Goal: Entertainment & Leisure: Browse casually

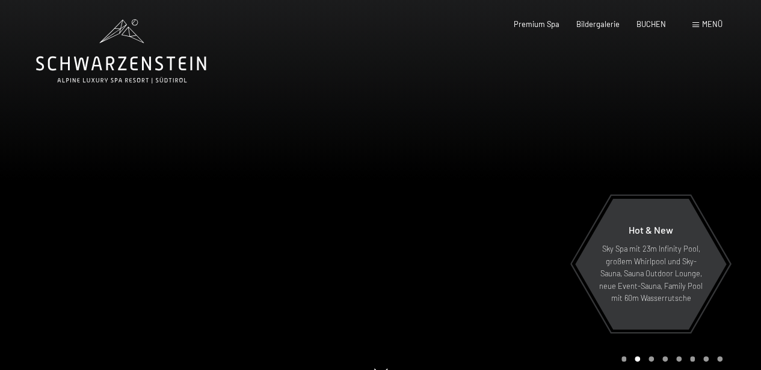
click at [699, 20] on div "Menü" at bounding box center [707, 24] width 30 height 11
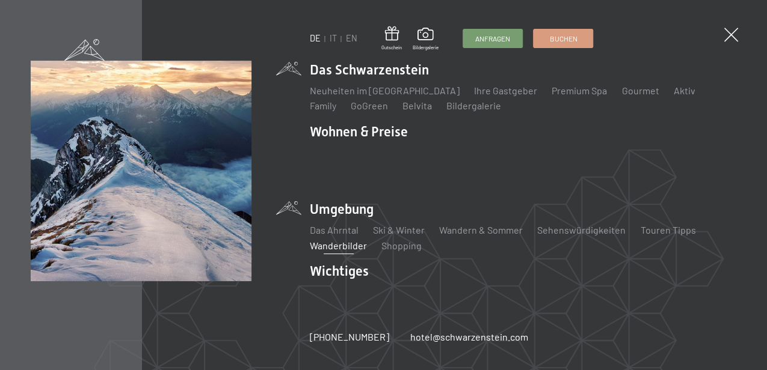
click at [343, 240] on link "Wanderbilder" at bounding box center [338, 245] width 57 height 11
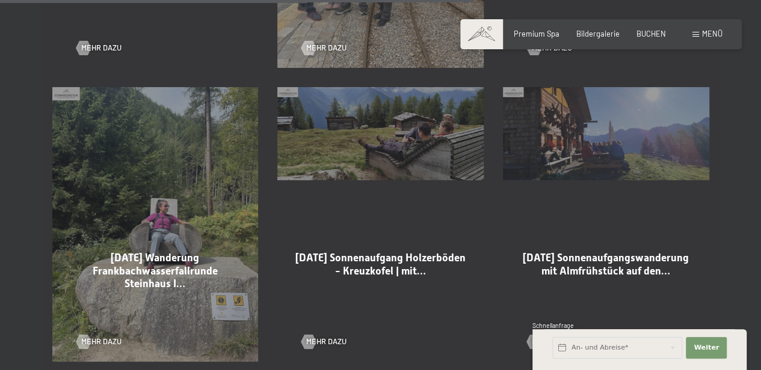
scroll to position [1670, 0]
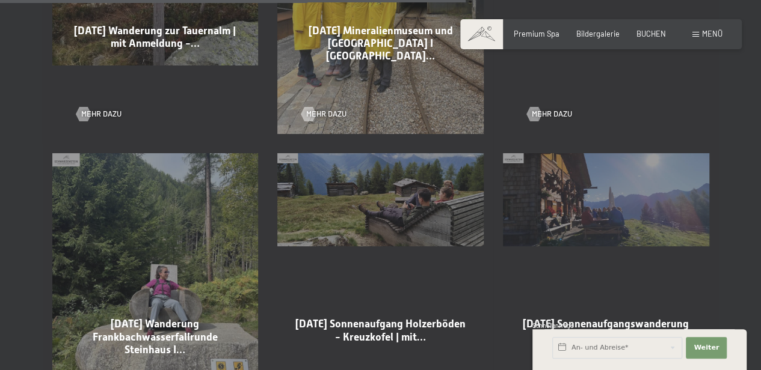
click at [412, 207] on div "05-09-2025 Sonnenaufgang Holzerböden - Kreuzkofel | mit… Mehr dazu" at bounding box center [380, 291] width 225 height 294
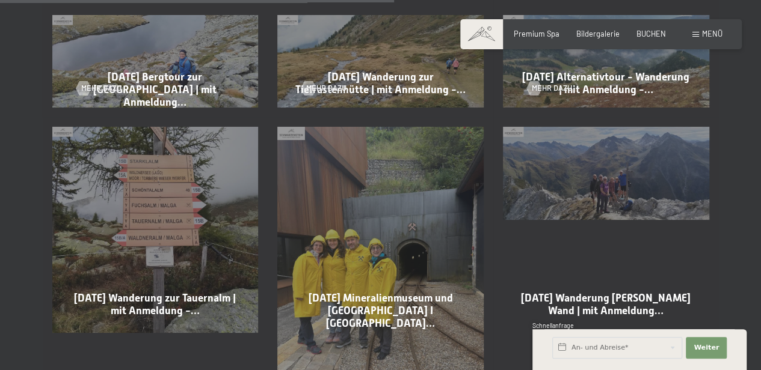
scroll to position [1469, 0]
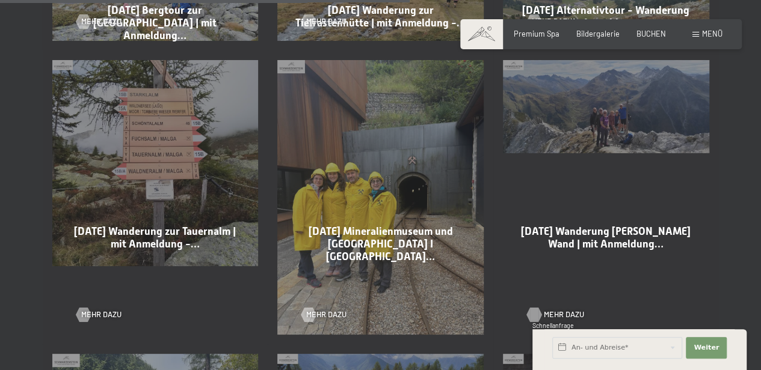
click at [536, 308] on div at bounding box center [534, 315] width 8 height 14
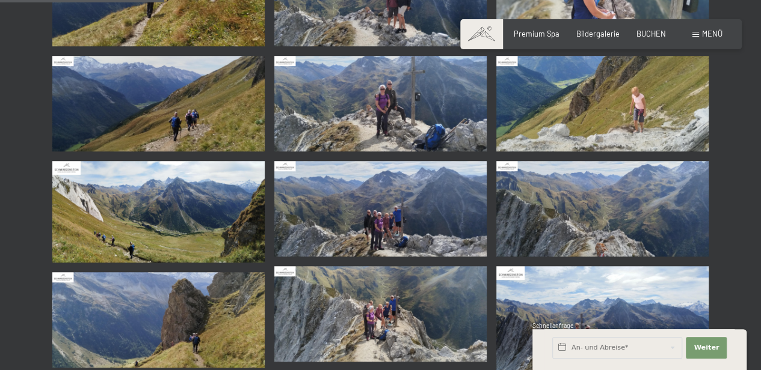
scroll to position [400, 0]
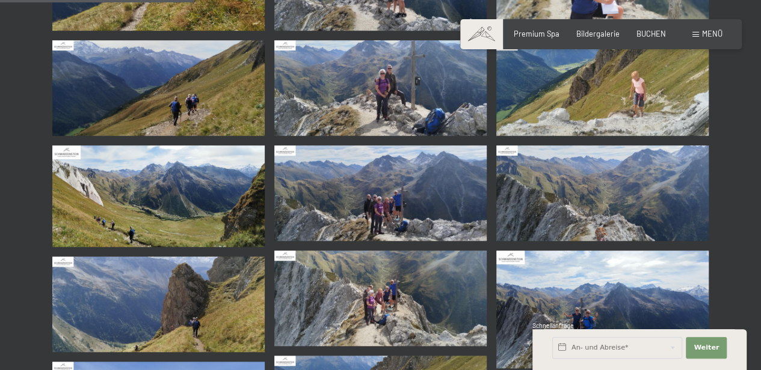
click at [369, 192] on img at bounding box center [380, 194] width 212 height 96
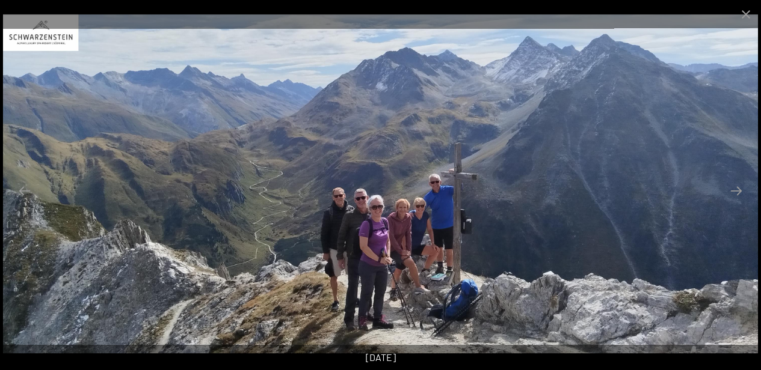
scroll to position [334, 0]
click at [324, 259] on img at bounding box center [380, 184] width 755 height 340
click at [731, 185] on button "Next slide" at bounding box center [735, 190] width 25 height 23
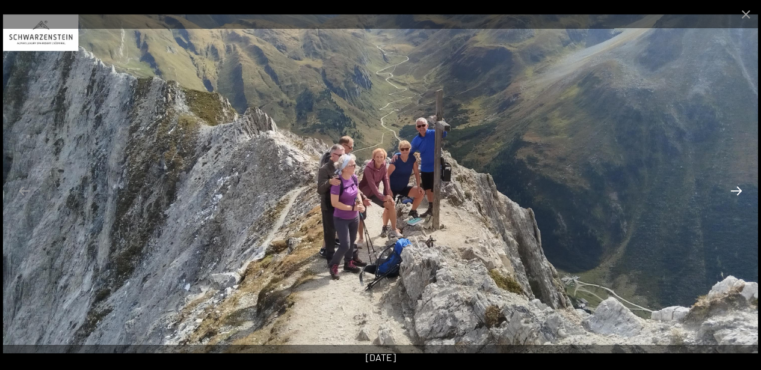
click at [736, 188] on button "Next slide" at bounding box center [735, 190] width 25 height 23
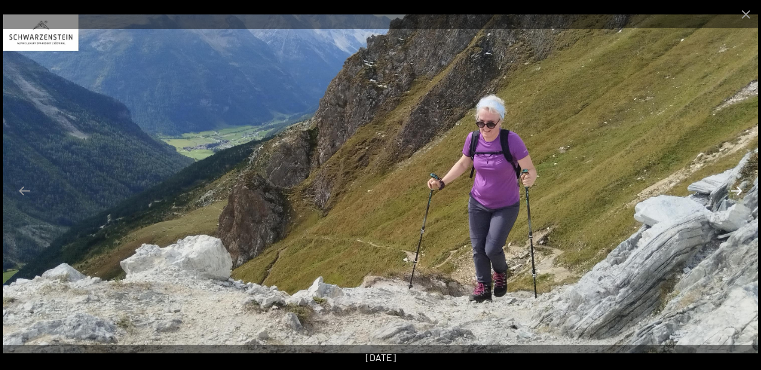
click at [735, 189] on button "Next slide" at bounding box center [735, 190] width 25 height 23
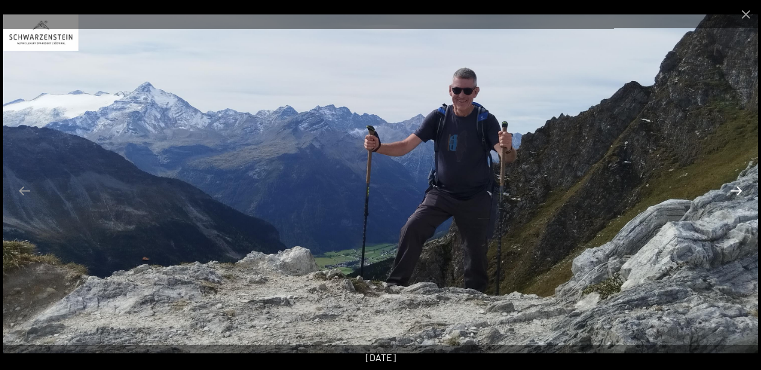
click at [735, 189] on button "Next slide" at bounding box center [735, 190] width 25 height 23
click at [734, 189] on button "Next slide" at bounding box center [735, 190] width 25 height 23
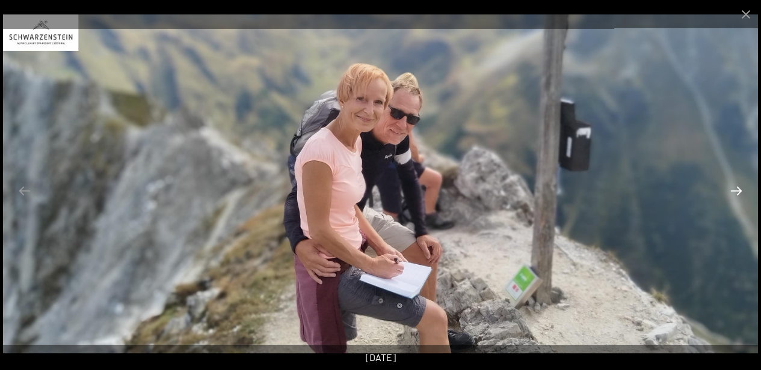
click at [734, 189] on button "Next slide" at bounding box center [735, 190] width 25 height 23
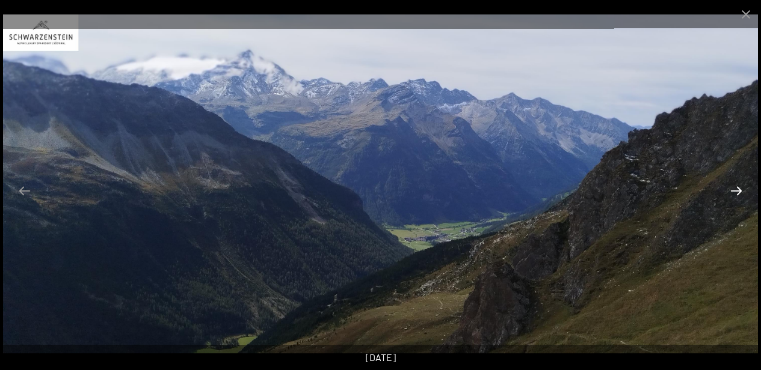
click at [734, 189] on button "Next slide" at bounding box center [735, 190] width 25 height 23
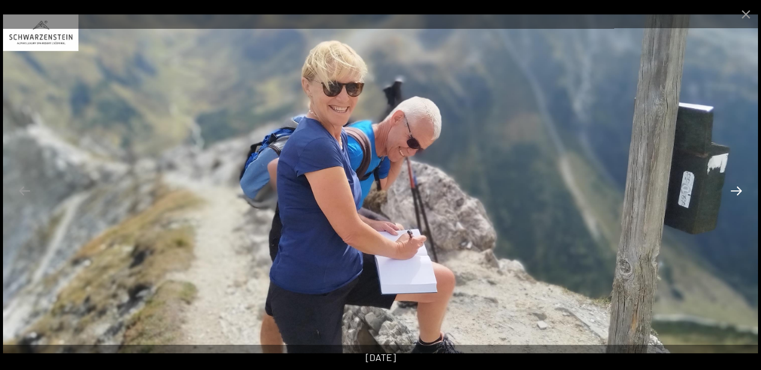
click at [734, 189] on button "Next slide" at bounding box center [735, 190] width 25 height 23
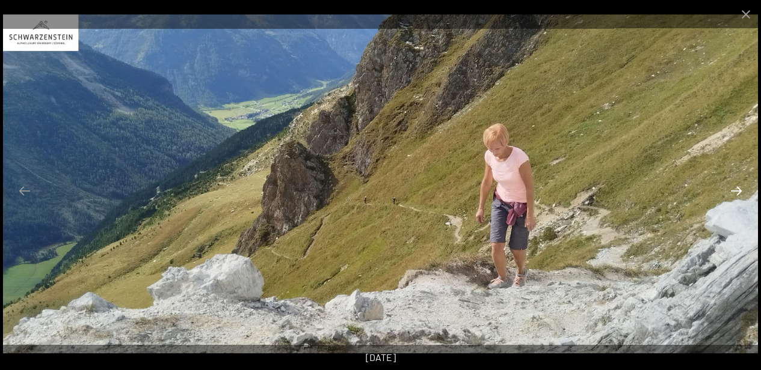
click at [734, 189] on button "Next slide" at bounding box center [735, 190] width 25 height 23
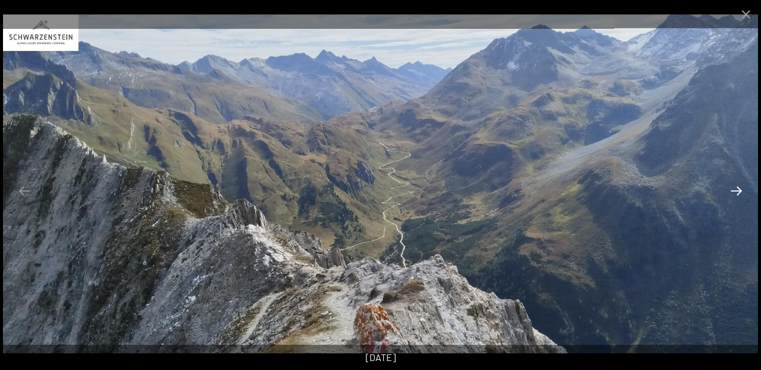
click at [734, 189] on button "Next slide" at bounding box center [735, 190] width 25 height 23
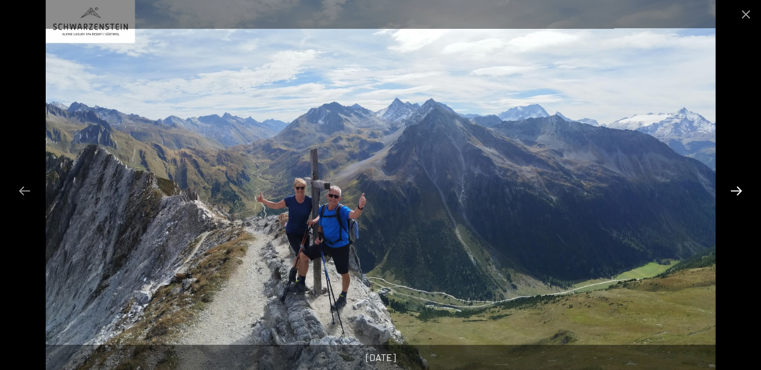
click at [734, 189] on button "Next slide" at bounding box center [735, 190] width 25 height 23
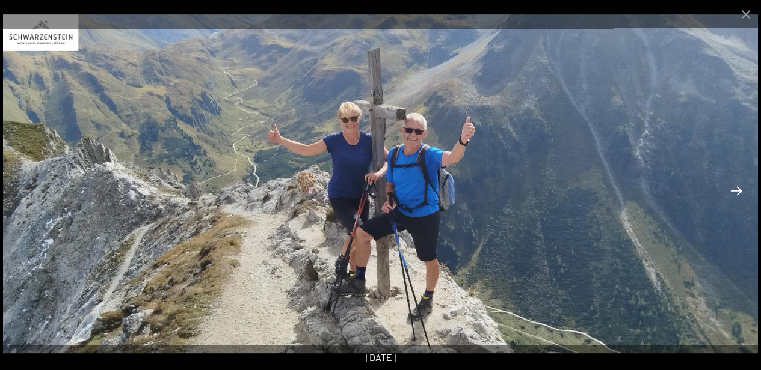
click at [734, 189] on button "Next slide" at bounding box center [735, 190] width 25 height 23
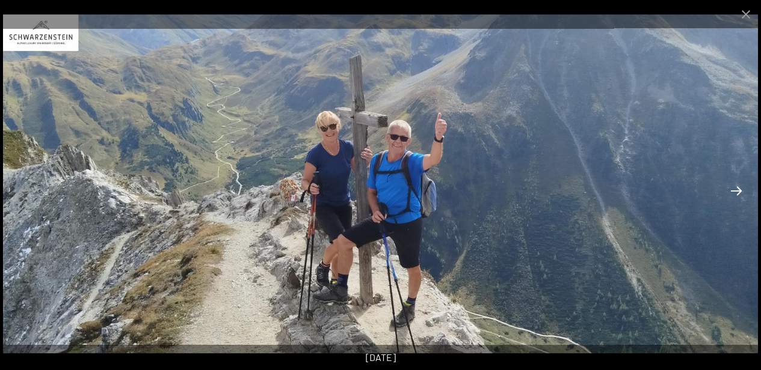
click at [734, 189] on button "Next slide" at bounding box center [735, 190] width 25 height 23
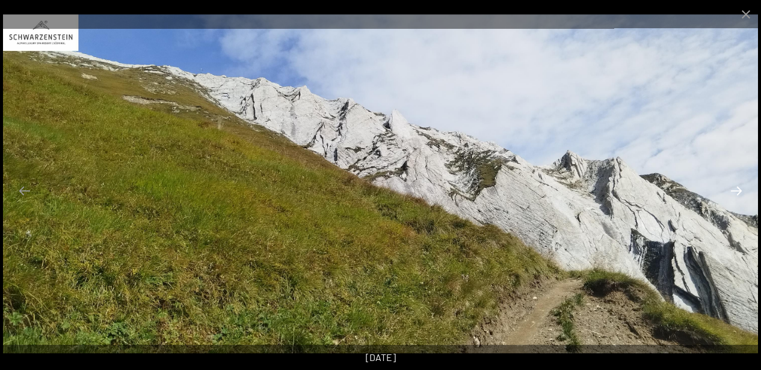
click at [734, 189] on button "Next slide" at bounding box center [735, 190] width 25 height 23
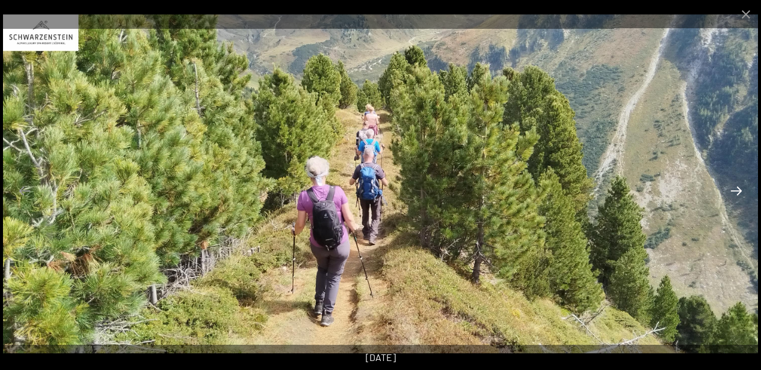
click at [734, 189] on button "Next slide" at bounding box center [735, 190] width 25 height 23
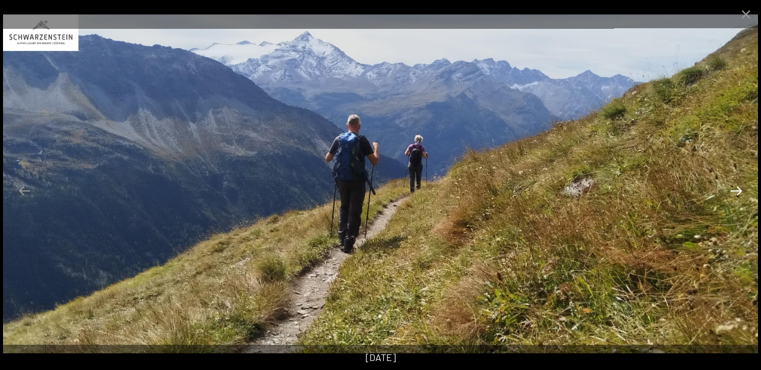
click at [734, 189] on button "Next slide" at bounding box center [735, 190] width 25 height 23
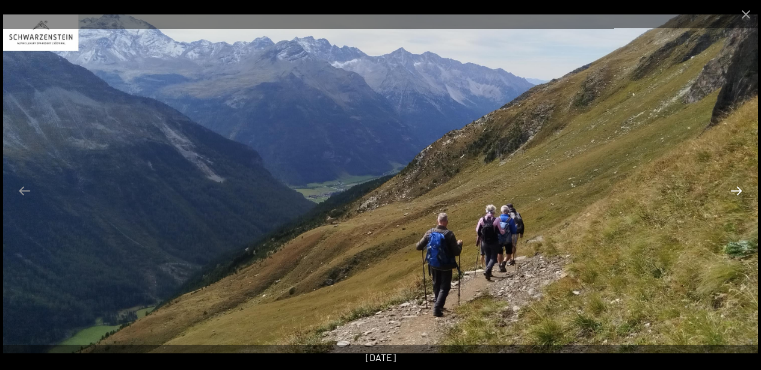
click at [734, 189] on button "Next slide" at bounding box center [735, 190] width 25 height 23
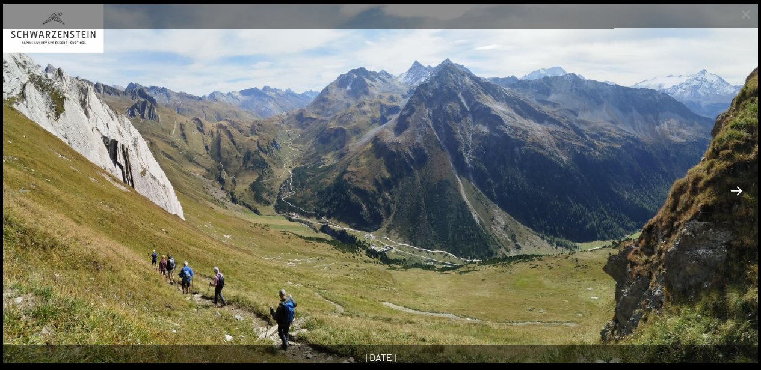
click at [734, 189] on button "Next slide" at bounding box center [735, 190] width 25 height 23
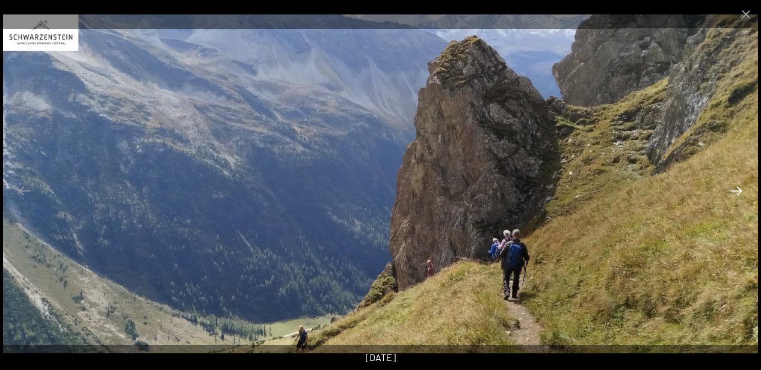
click at [734, 189] on button "Next slide" at bounding box center [735, 190] width 25 height 23
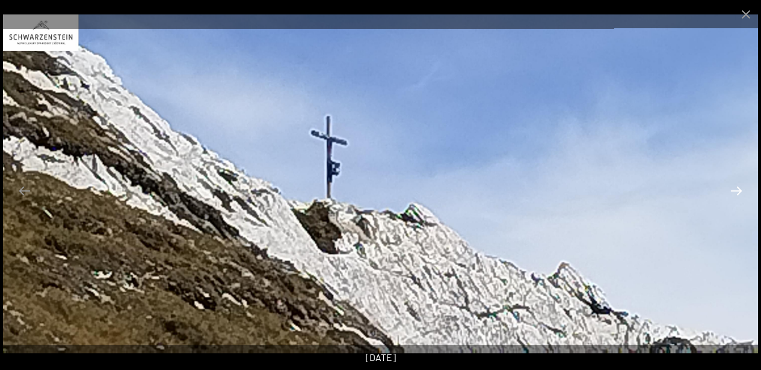
click at [734, 189] on button "Next slide" at bounding box center [735, 190] width 25 height 23
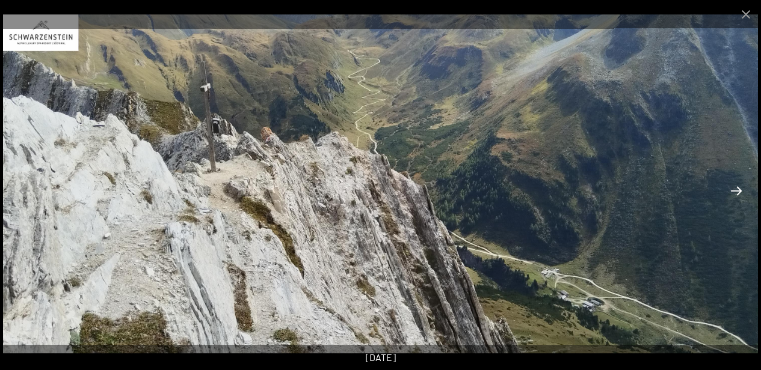
click at [733, 188] on button "Next slide" at bounding box center [735, 190] width 25 height 23
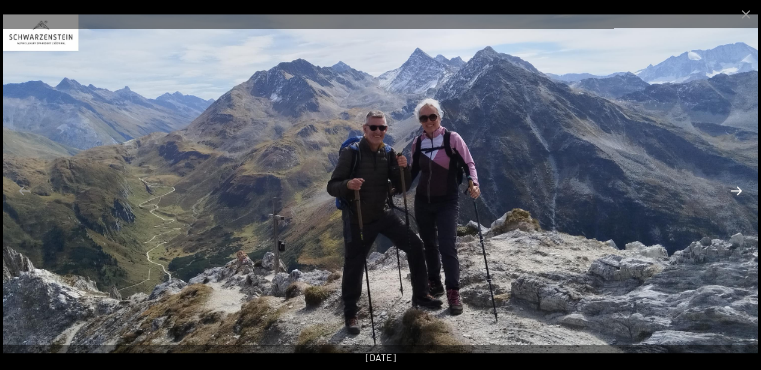
click at [733, 188] on button "Next slide" at bounding box center [735, 190] width 25 height 23
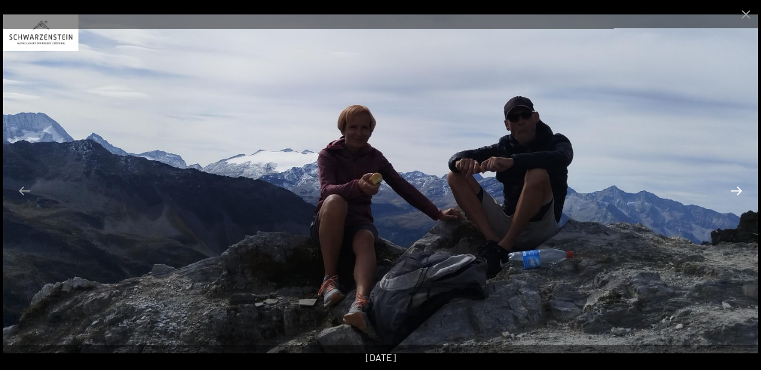
click at [733, 188] on button "Next slide" at bounding box center [735, 190] width 25 height 23
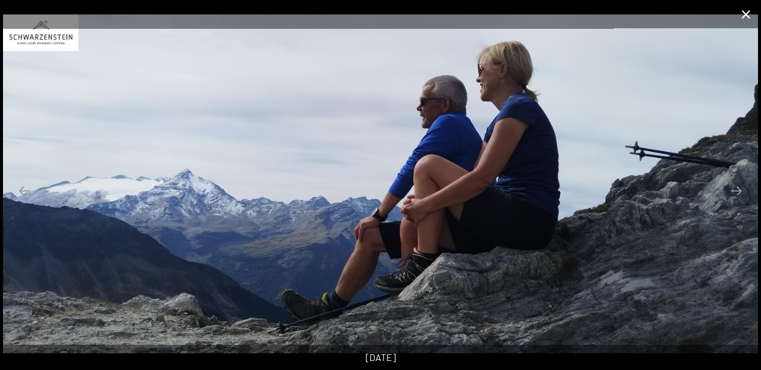
click at [741, 10] on button "Close gallery" at bounding box center [746, 14] width 30 height 28
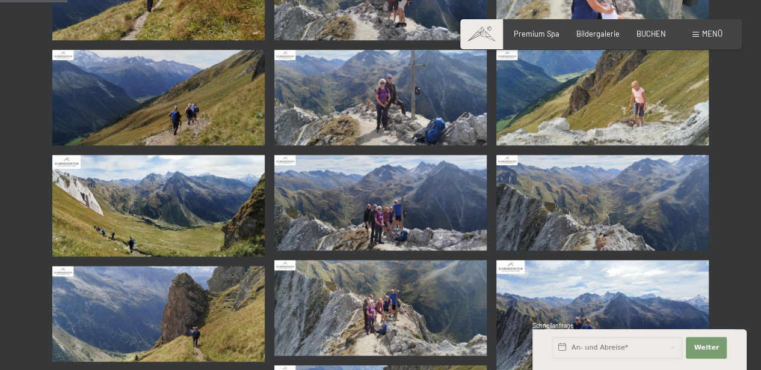
scroll to position [133, 0]
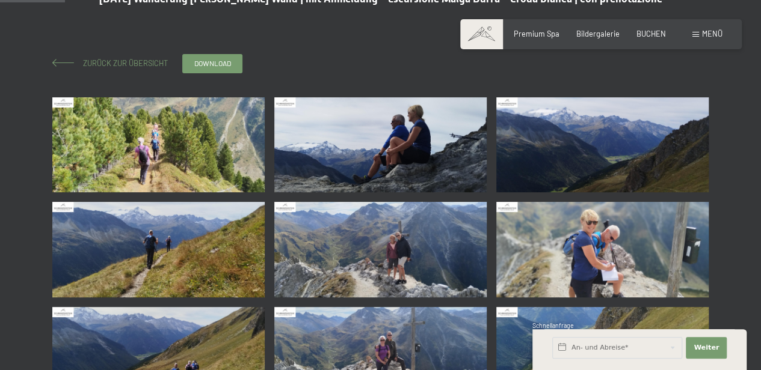
click at [106, 58] on span "Zurück zur Übersicht" at bounding box center [122, 63] width 93 height 10
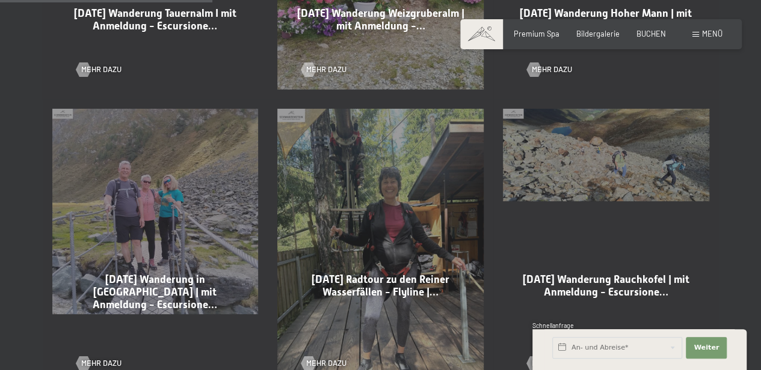
scroll to position [801, 0]
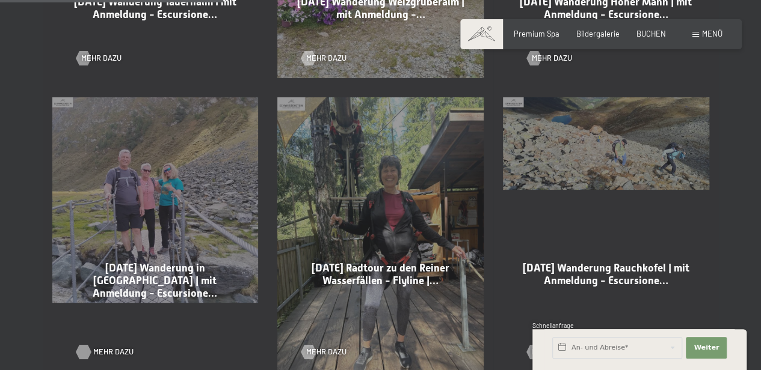
click at [87, 345] on div at bounding box center [83, 352] width 8 height 14
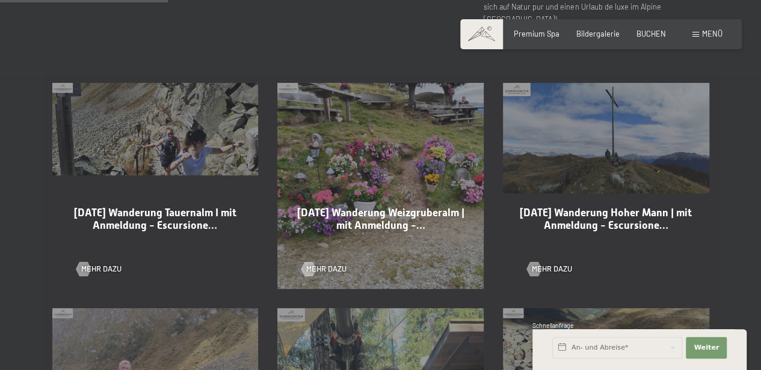
scroll to position [601, 0]
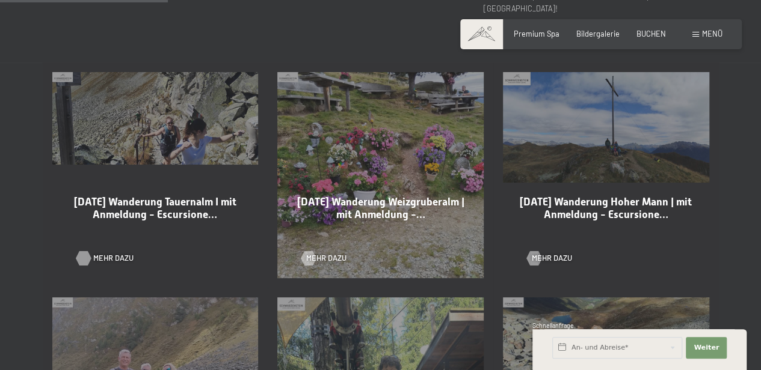
click at [84, 251] on div at bounding box center [83, 258] width 8 height 14
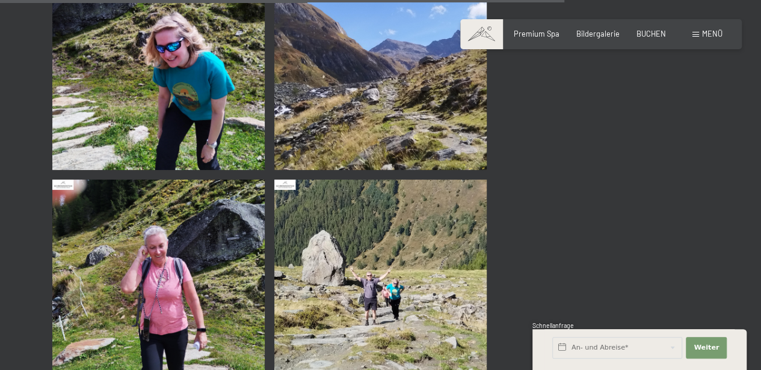
scroll to position [2405, 0]
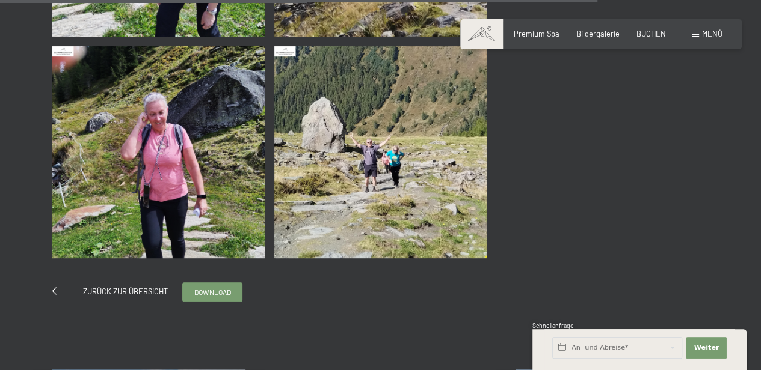
click at [141, 154] on img at bounding box center [158, 152] width 212 height 212
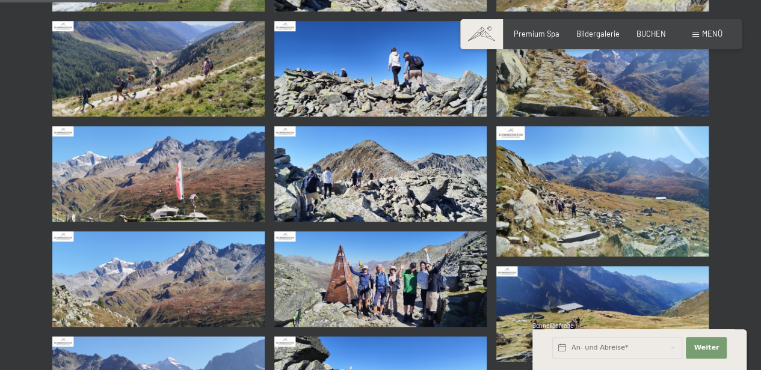
scroll to position [534, 0]
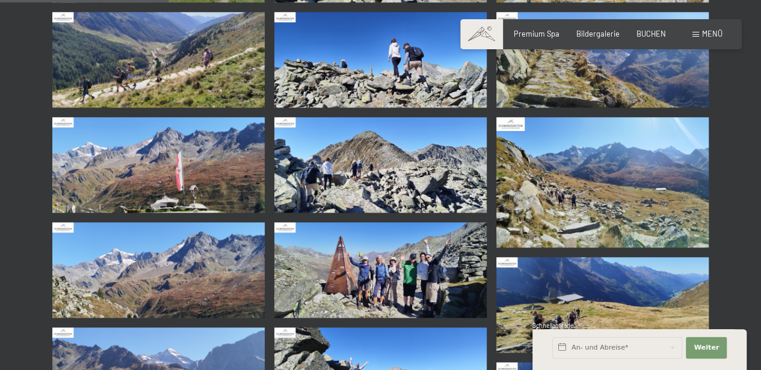
click at [395, 272] on img at bounding box center [380, 270] width 212 height 96
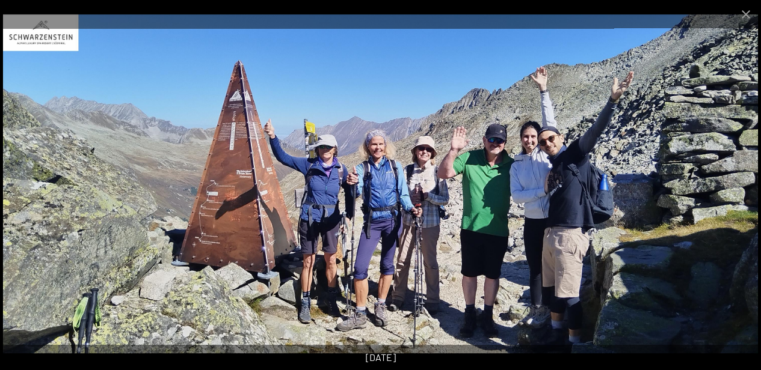
scroll to position [668, 0]
click at [740, 173] on img at bounding box center [380, 184] width 755 height 340
click at [735, 185] on button "Next slide" at bounding box center [735, 190] width 25 height 23
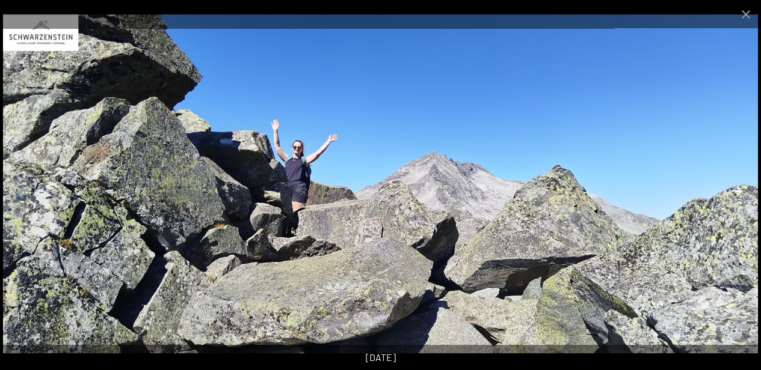
click at [735, 187] on button "Next slide" at bounding box center [735, 190] width 25 height 23
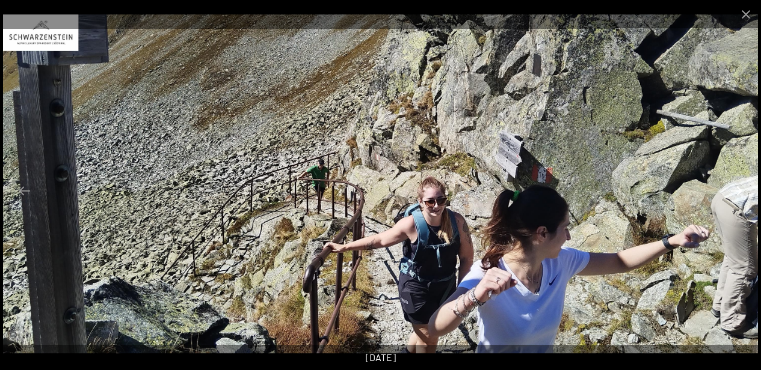
click at [735, 187] on button "Next slide" at bounding box center [735, 190] width 25 height 23
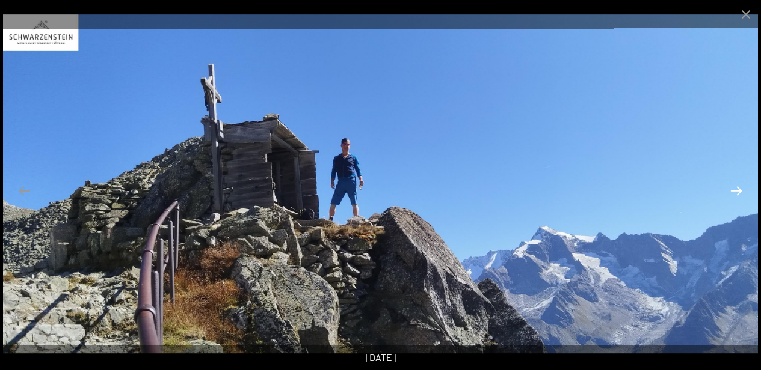
click at [735, 187] on button "Next slide" at bounding box center [735, 190] width 25 height 23
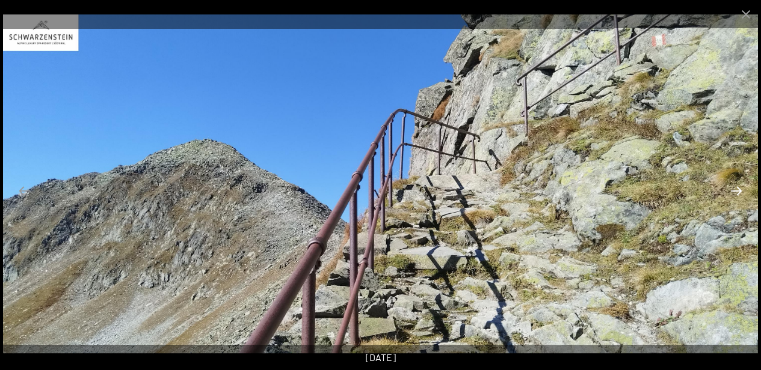
click at [735, 187] on button "Next slide" at bounding box center [735, 190] width 25 height 23
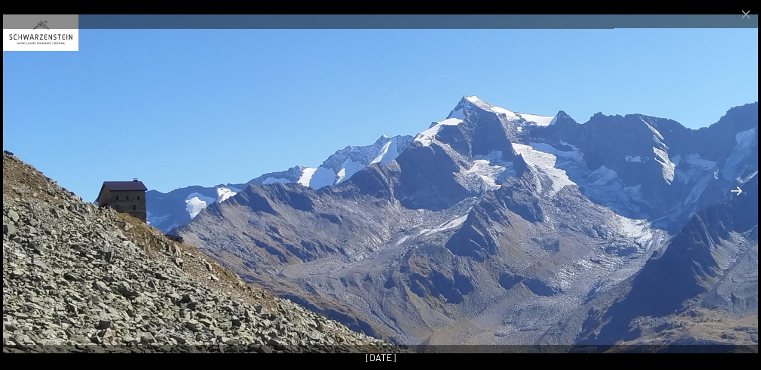
click at [735, 187] on button "Next slide" at bounding box center [735, 190] width 25 height 23
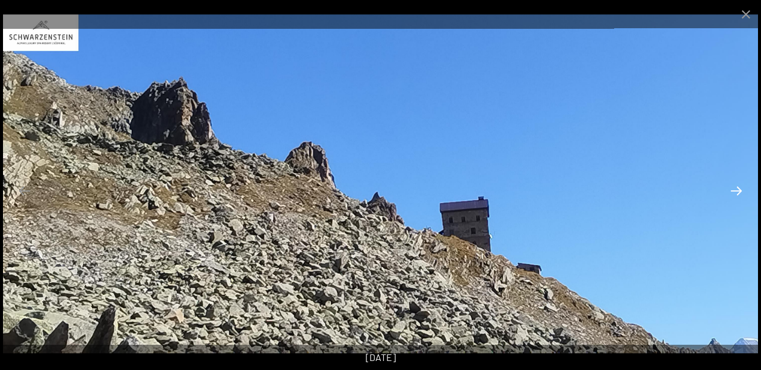
click at [735, 187] on button "Next slide" at bounding box center [735, 190] width 25 height 23
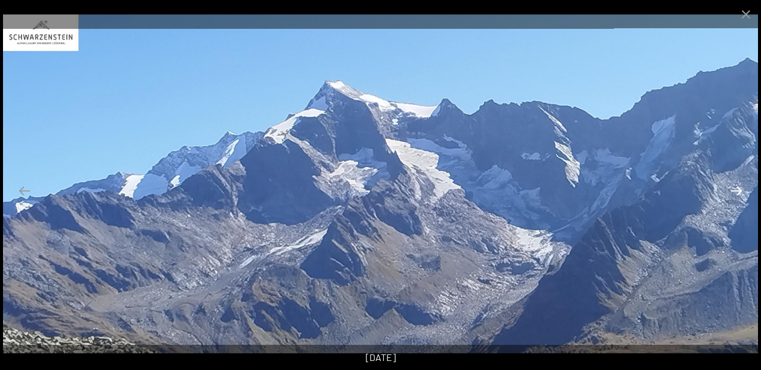
click at [735, 187] on button "Next slide" at bounding box center [735, 190] width 25 height 23
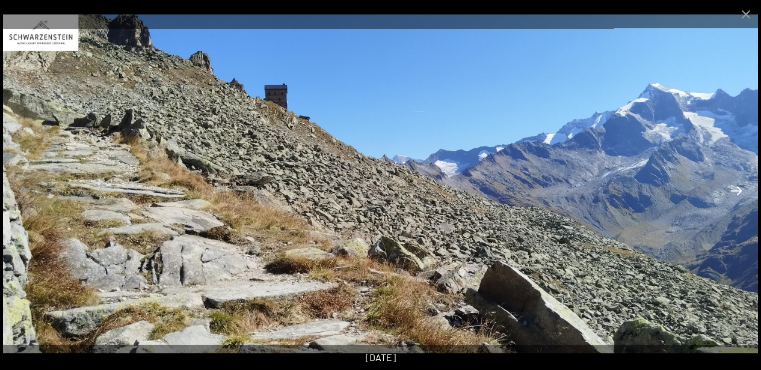
click at [735, 187] on button "Next slide" at bounding box center [735, 190] width 25 height 23
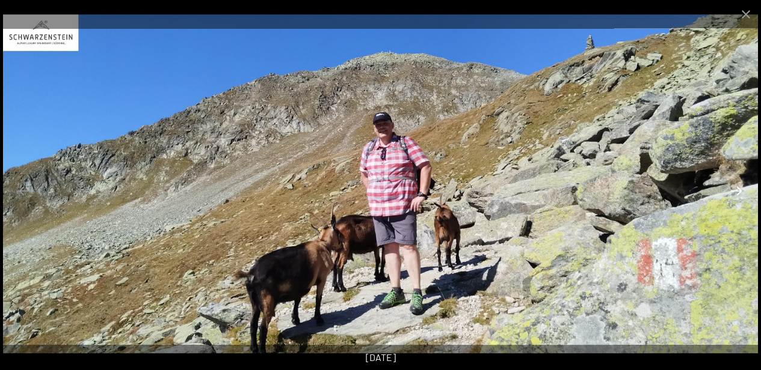
click at [735, 187] on button "Next slide" at bounding box center [735, 190] width 25 height 23
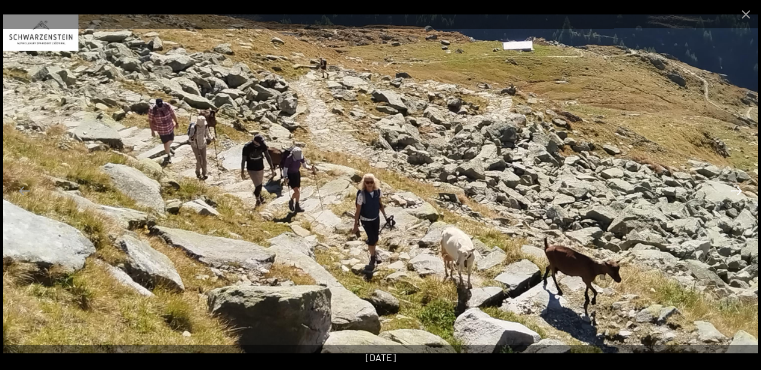
click at [735, 187] on button "Next slide" at bounding box center [735, 190] width 25 height 23
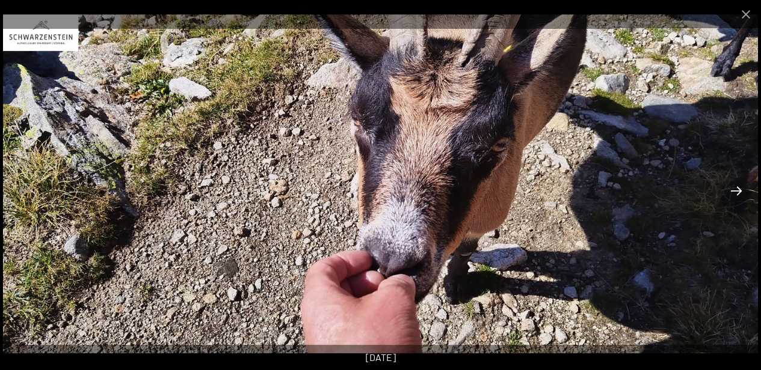
click at [735, 187] on button "Next slide" at bounding box center [735, 190] width 25 height 23
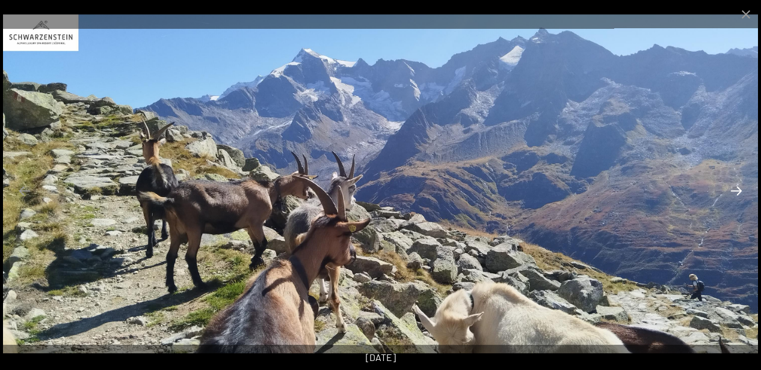
click at [735, 187] on button "Next slide" at bounding box center [735, 190] width 25 height 23
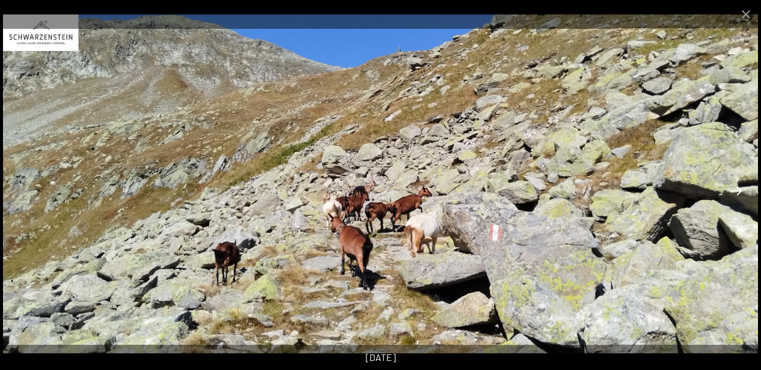
click at [735, 187] on button "Next slide" at bounding box center [735, 190] width 25 height 23
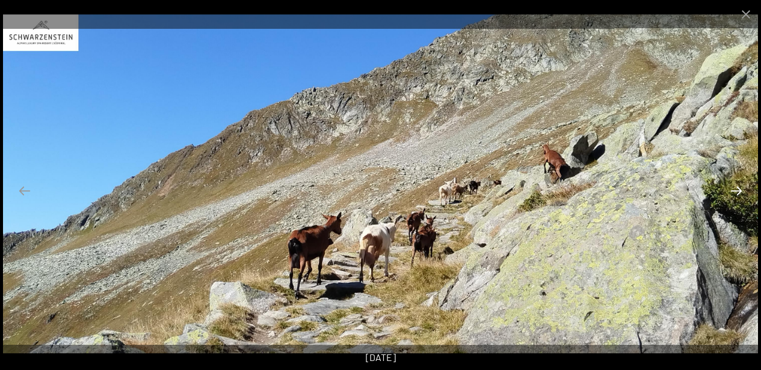
click at [735, 187] on button "Next slide" at bounding box center [735, 190] width 25 height 23
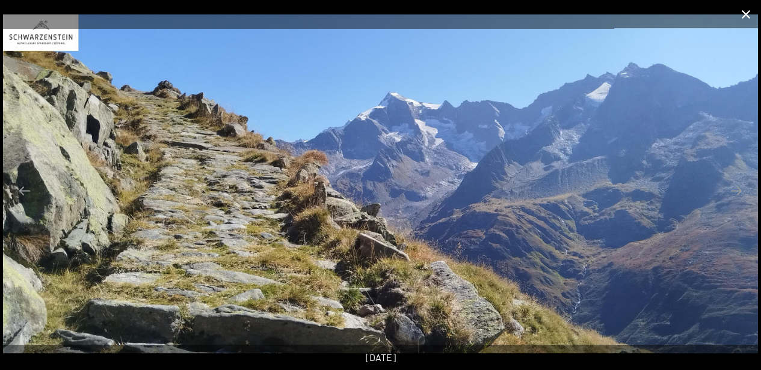
click at [740, 13] on button "Close gallery" at bounding box center [746, 14] width 30 height 28
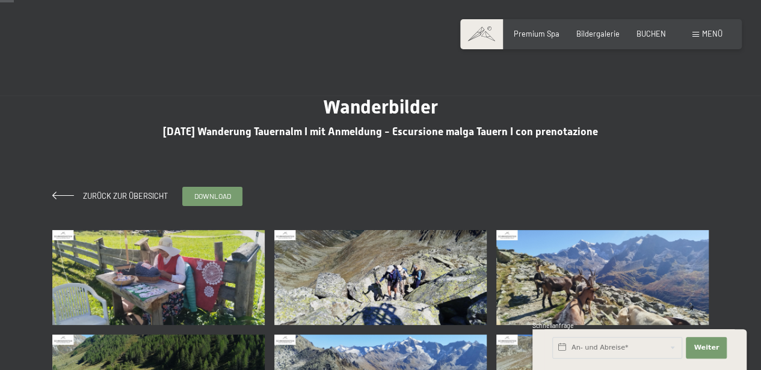
scroll to position [0, 0]
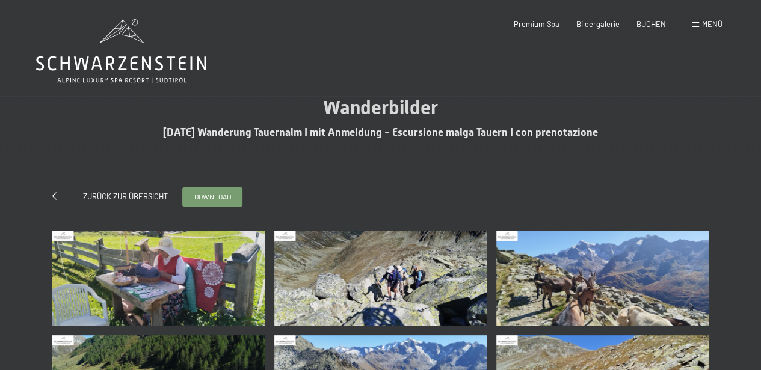
click at [65, 191] on div "Zurück zur Übersicht download" at bounding box center [147, 197] width 191 height 19
click at [66, 192] on span at bounding box center [63, 196] width 22 height 8
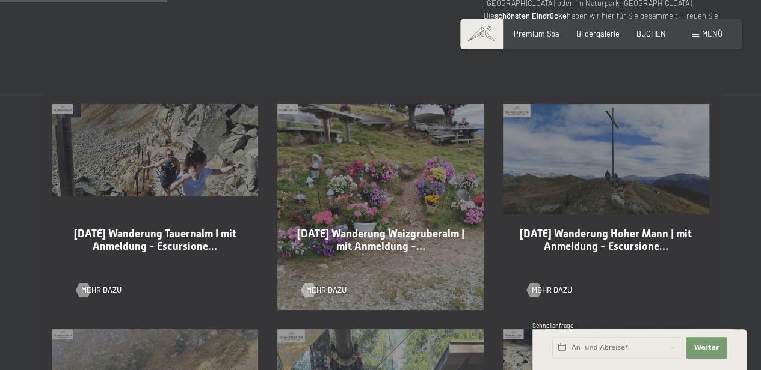
scroll to position [601, 0]
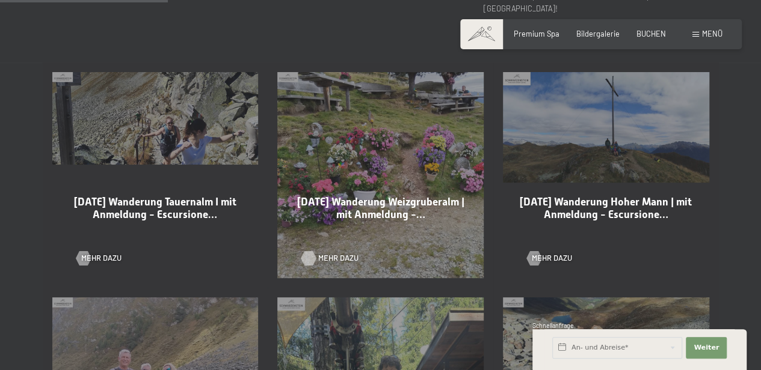
click at [310, 251] on div at bounding box center [308, 258] width 8 height 14
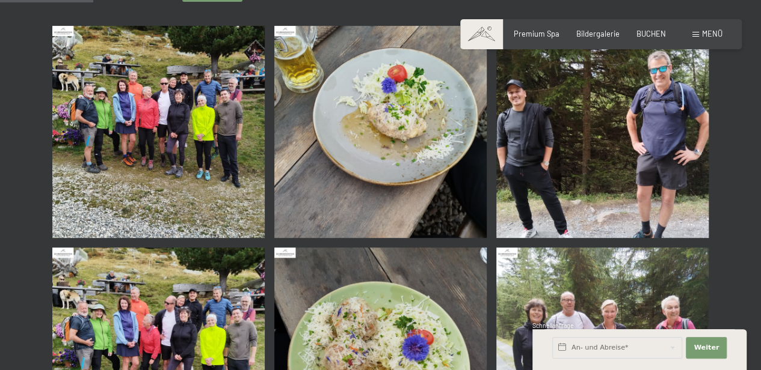
scroll to position [200, 0]
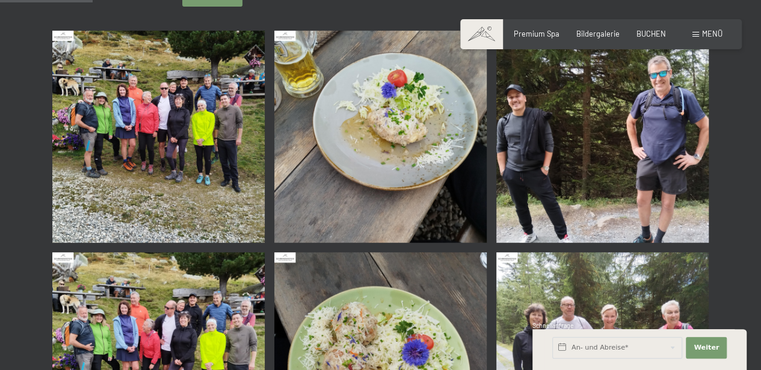
click at [180, 111] on img at bounding box center [158, 137] width 212 height 212
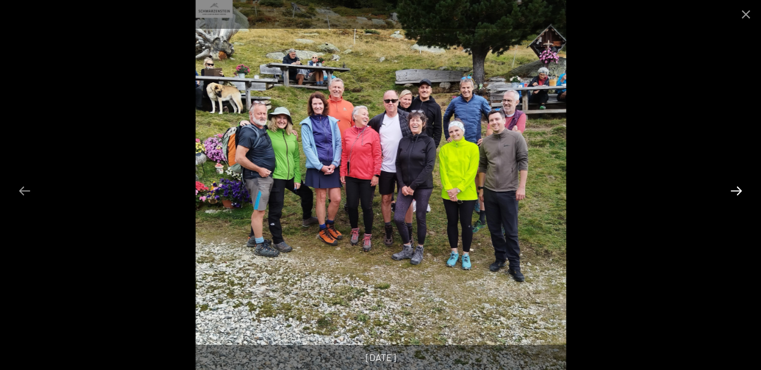
click at [735, 188] on button "Next slide" at bounding box center [735, 190] width 25 height 23
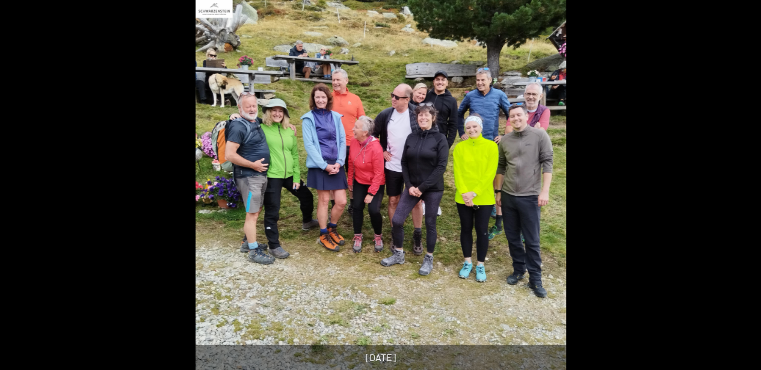
click at [732, 188] on button "Next slide" at bounding box center [741, 190] width 25 height 23
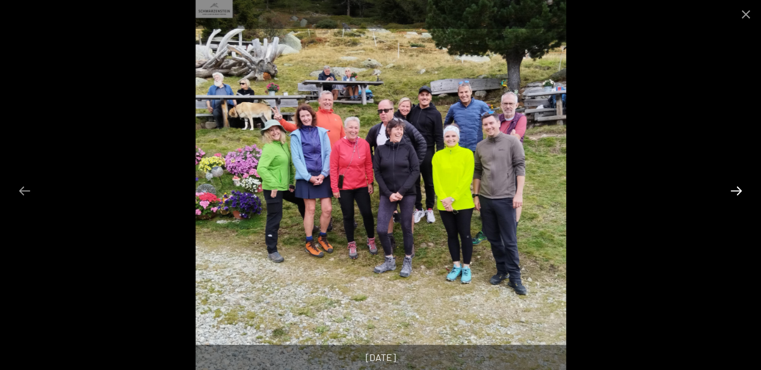
click at [732, 188] on button "Next slide" at bounding box center [735, 190] width 25 height 23
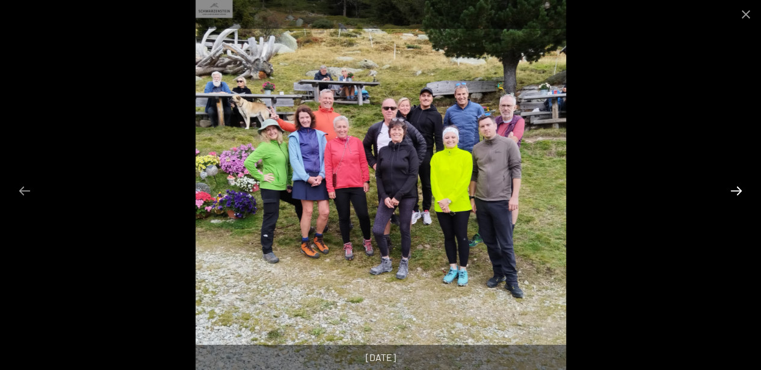
click at [732, 188] on button "Next slide" at bounding box center [735, 190] width 25 height 23
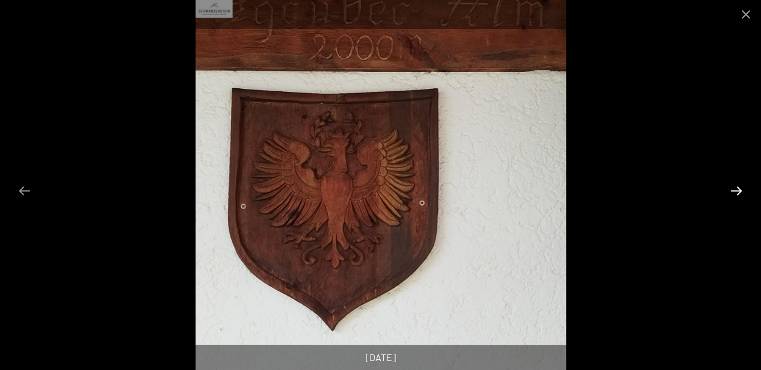
click at [732, 188] on button "Next slide" at bounding box center [735, 190] width 25 height 23
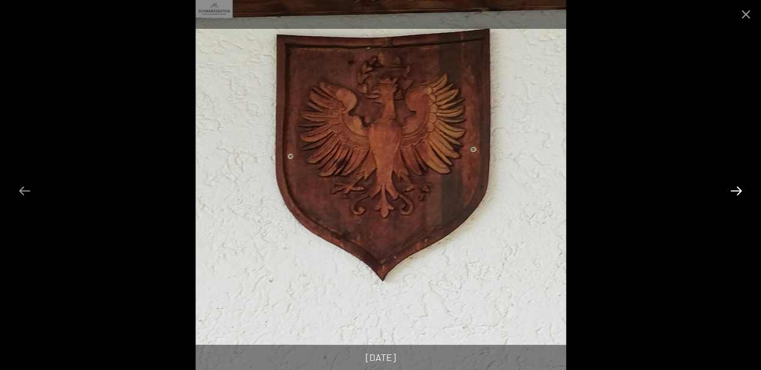
click at [732, 188] on button "Next slide" at bounding box center [735, 190] width 25 height 23
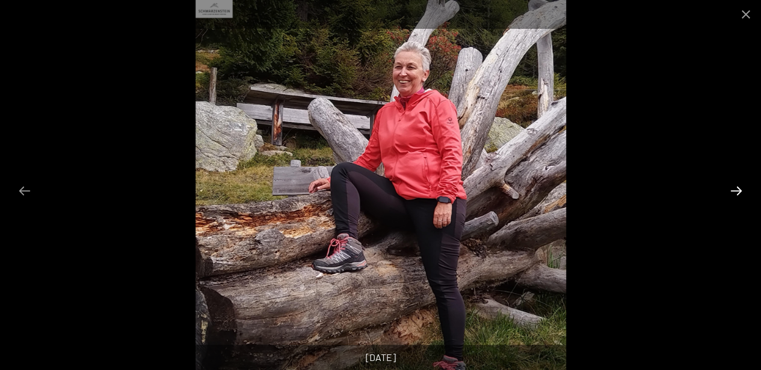
click at [732, 188] on button "Next slide" at bounding box center [735, 190] width 25 height 23
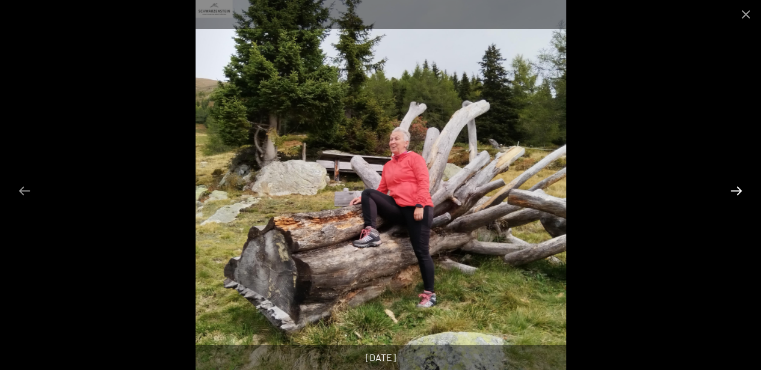
click at [732, 188] on button "Next slide" at bounding box center [735, 190] width 25 height 23
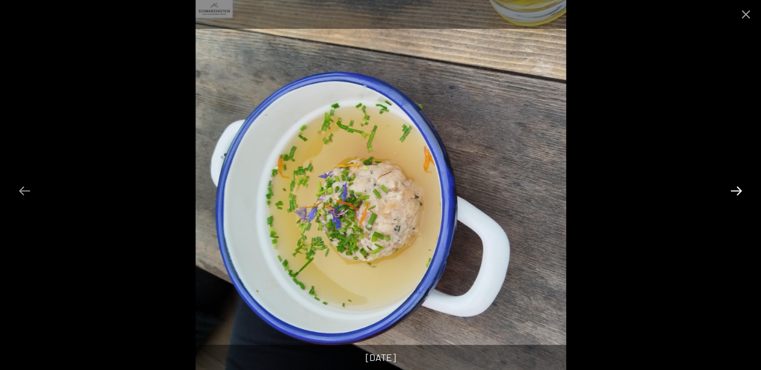
click at [732, 188] on button "Next slide" at bounding box center [735, 190] width 25 height 23
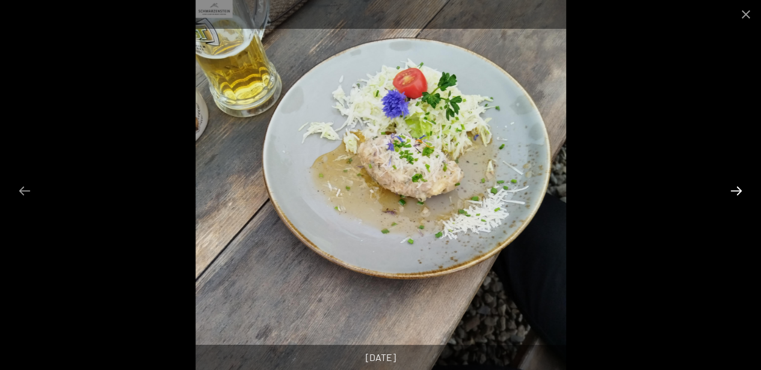
click at [732, 188] on button "Next slide" at bounding box center [735, 190] width 25 height 23
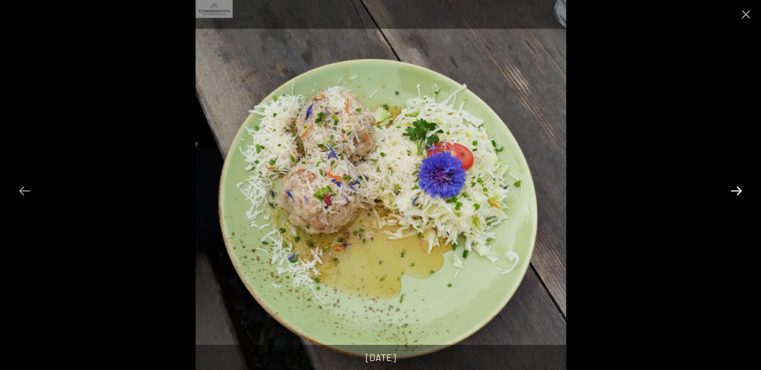
click at [732, 188] on button "Next slide" at bounding box center [735, 190] width 25 height 23
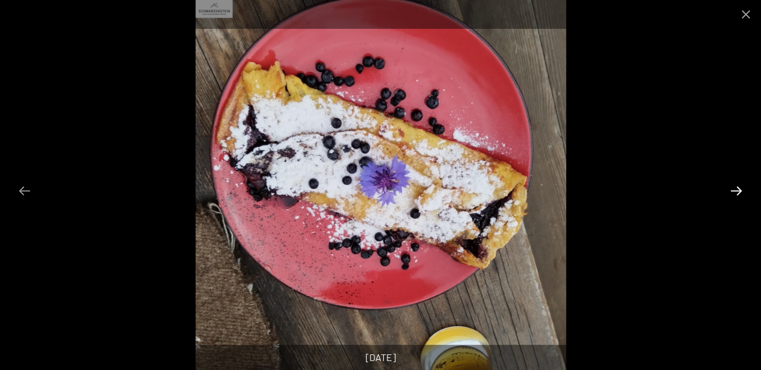
click at [732, 188] on button "Next slide" at bounding box center [735, 190] width 25 height 23
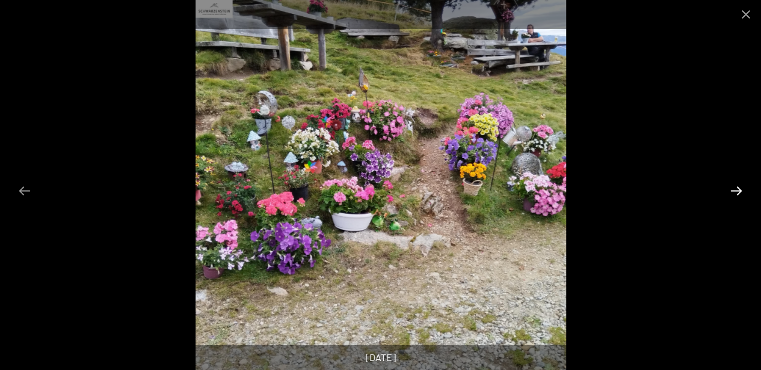
click at [732, 188] on button "Next slide" at bounding box center [735, 190] width 25 height 23
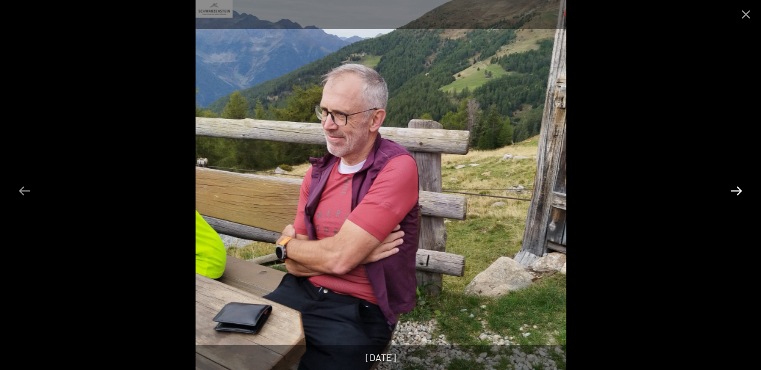
click at [732, 188] on button "Next slide" at bounding box center [735, 190] width 25 height 23
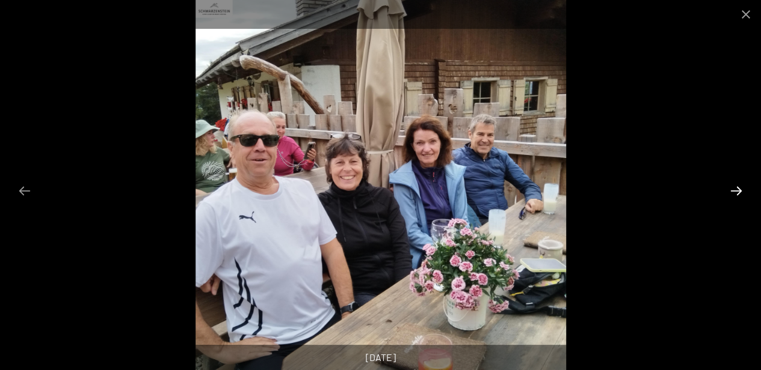
click at [732, 188] on button "Next slide" at bounding box center [735, 190] width 25 height 23
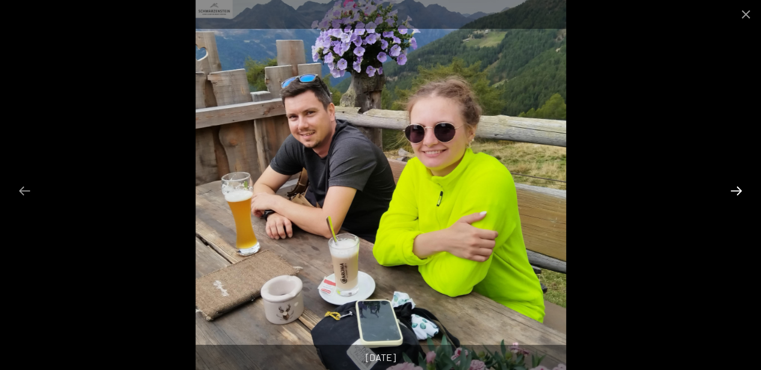
click at [732, 188] on button "Next slide" at bounding box center [735, 190] width 25 height 23
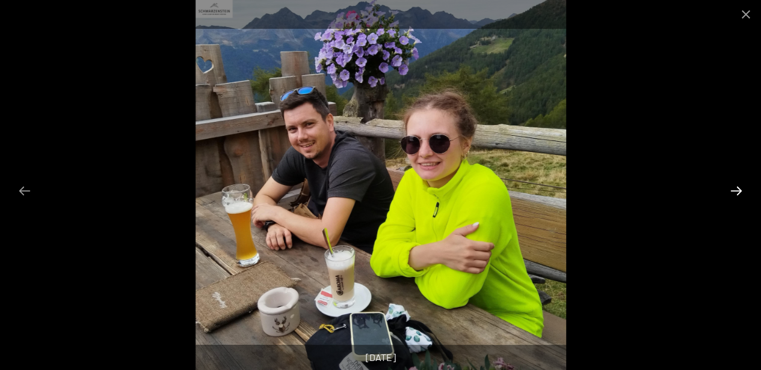
click at [732, 188] on button "Next slide" at bounding box center [735, 190] width 25 height 23
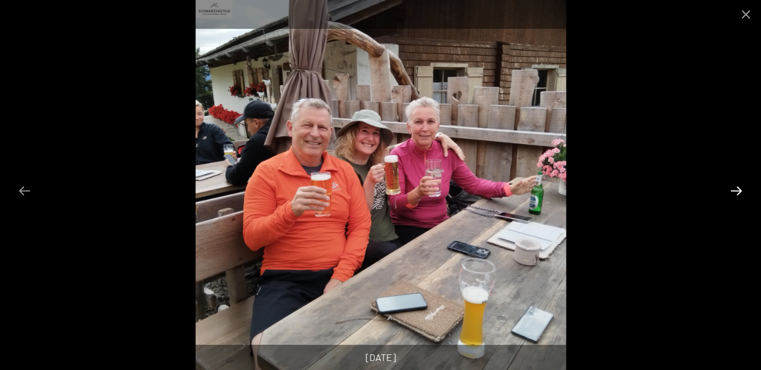
click at [732, 188] on button "Next slide" at bounding box center [735, 190] width 25 height 23
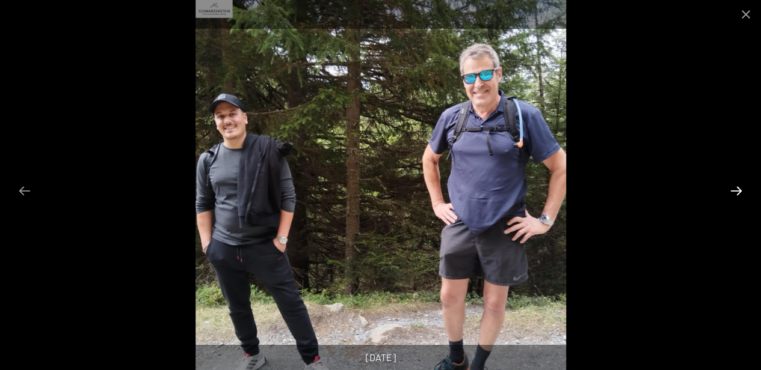
click at [732, 188] on button "Next slide" at bounding box center [735, 190] width 25 height 23
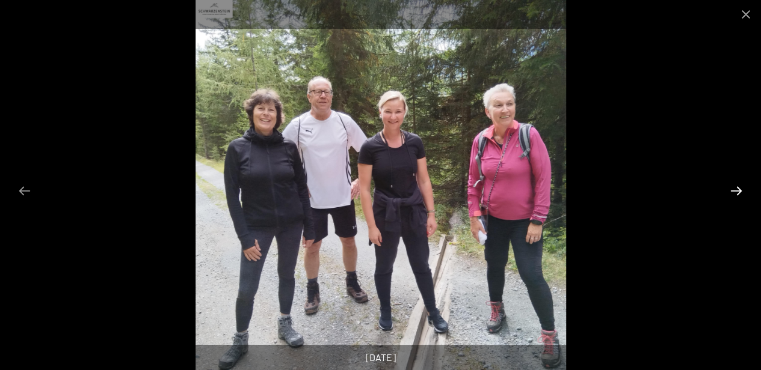
click at [732, 188] on button "Next slide" at bounding box center [735, 190] width 25 height 23
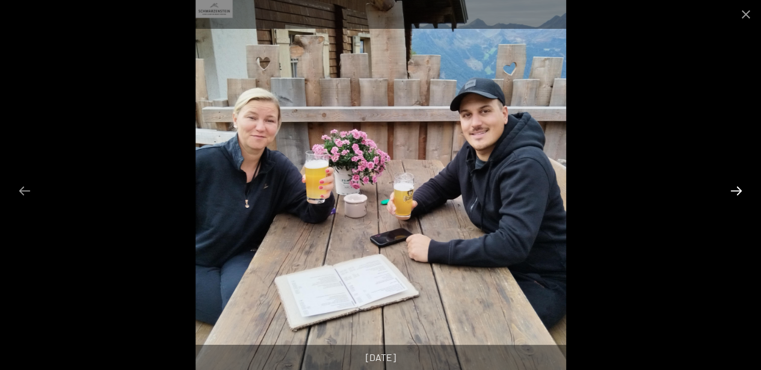
click at [732, 188] on button "Next slide" at bounding box center [735, 190] width 25 height 23
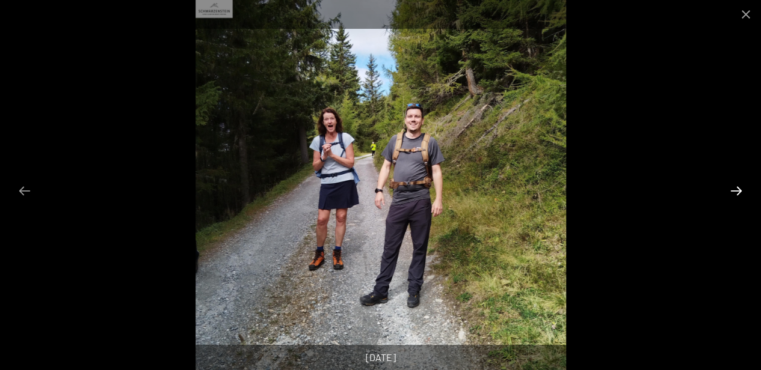
click at [732, 188] on button "Next slide" at bounding box center [735, 190] width 25 height 23
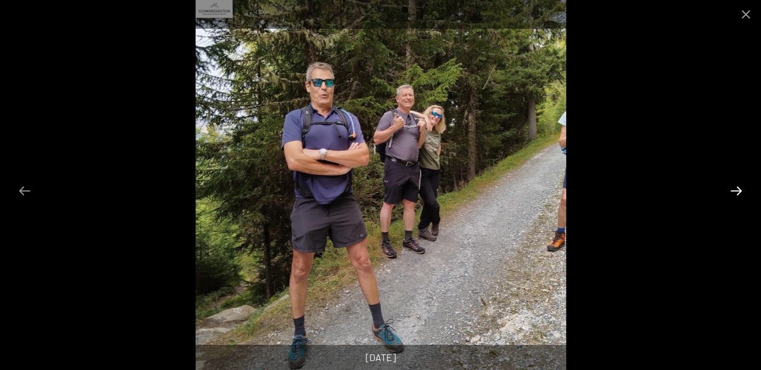
click at [732, 188] on button "Next slide" at bounding box center [735, 190] width 25 height 23
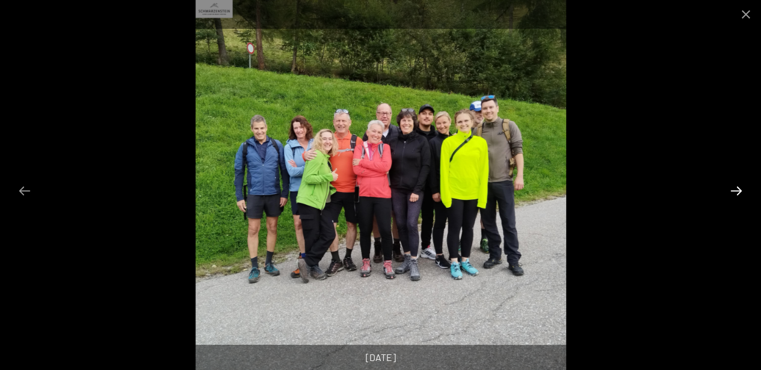
click at [732, 188] on button "Next slide" at bounding box center [735, 190] width 25 height 23
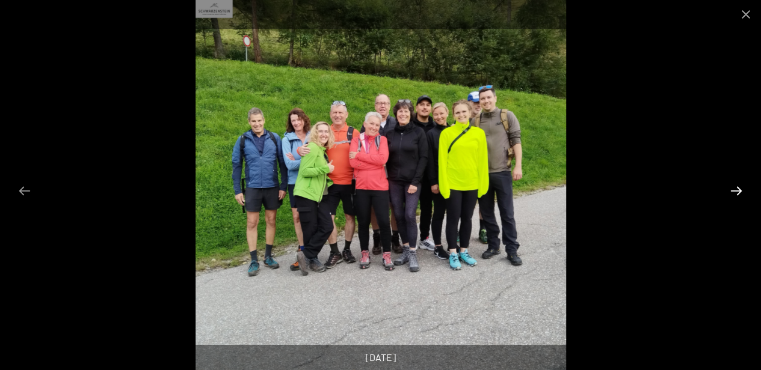
click at [732, 188] on button "Next slide" at bounding box center [735, 190] width 25 height 23
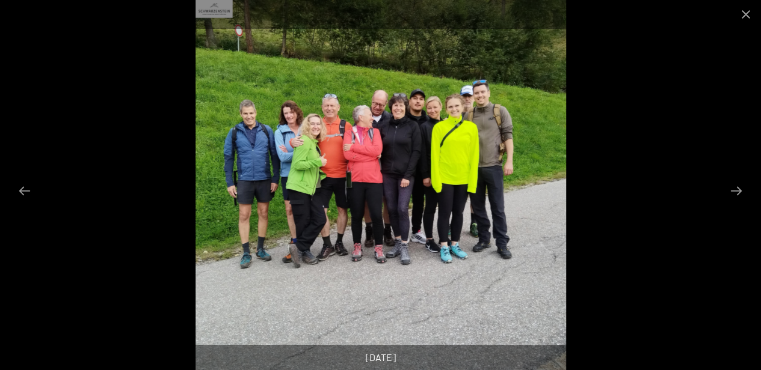
scroll to position [0, 0]
click at [748, 11] on button "Close gallery" at bounding box center [746, 14] width 30 height 28
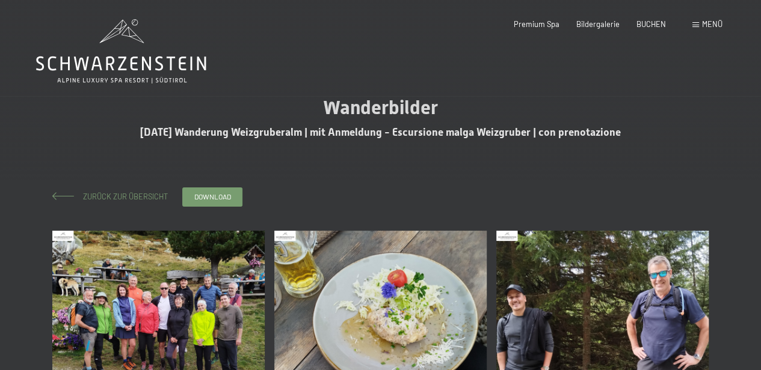
click at [61, 192] on span at bounding box center [63, 196] width 22 height 8
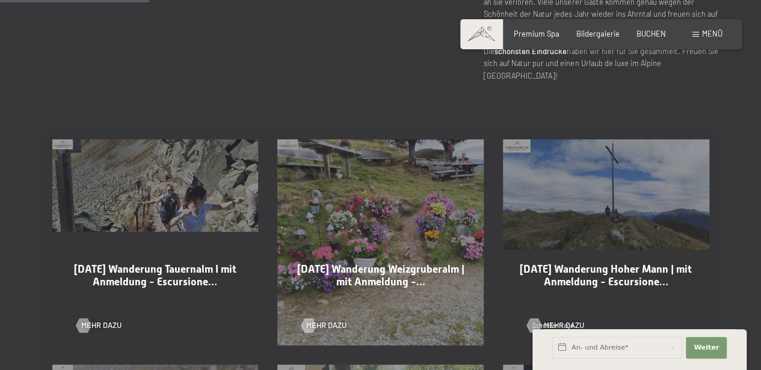
click at [535, 319] on div at bounding box center [534, 326] width 8 height 14
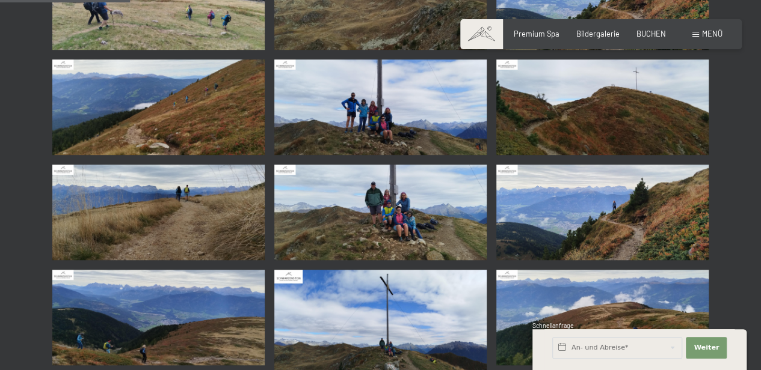
scroll to position [267, 0]
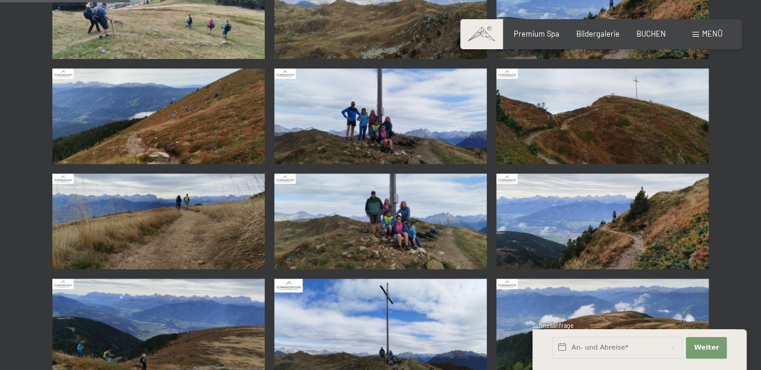
click at [378, 125] on img at bounding box center [380, 117] width 212 height 96
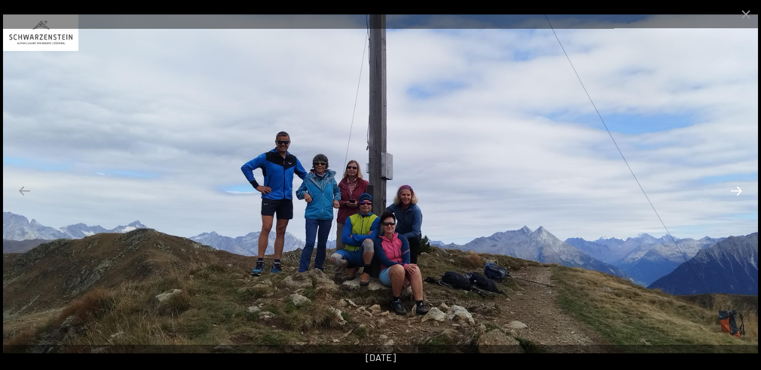
click at [735, 188] on button "Next slide" at bounding box center [735, 190] width 25 height 23
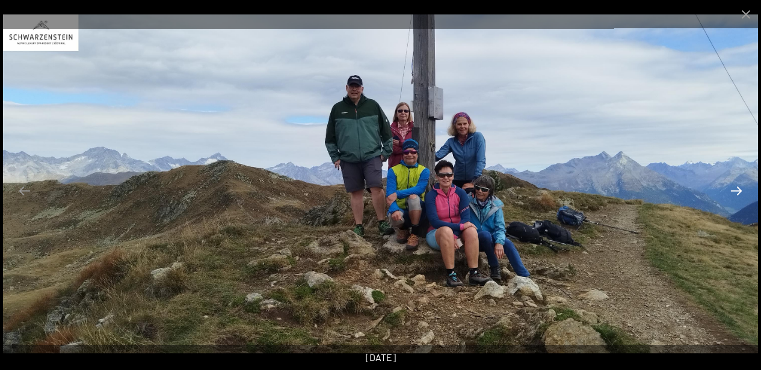
click at [735, 188] on button "Next slide" at bounding box center [735, 190] width 25 height 23
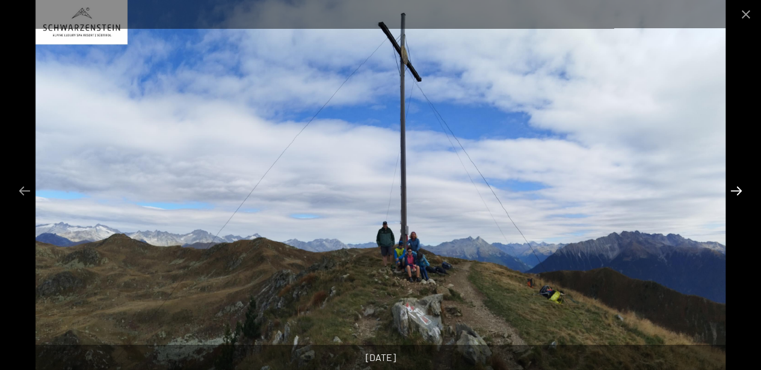
click at [735, 188] on button "Next slide" at bounding box center [735, 190] width 25 height 23
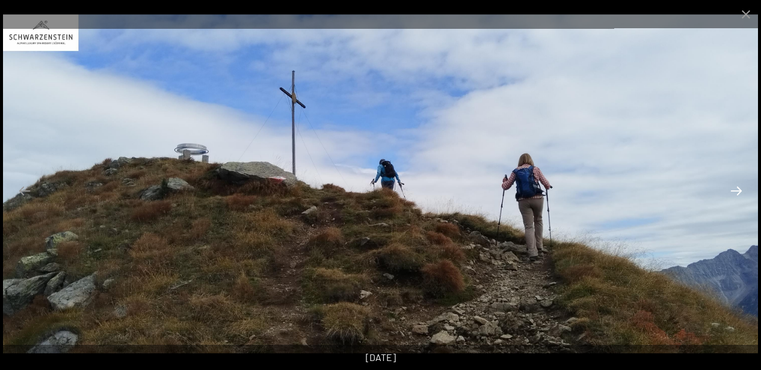
click at [735, 188] on button "Next slide" at bounding box center [735, 190] width 25 height 23
